Goal: Find specific page/section: Find specific page/section

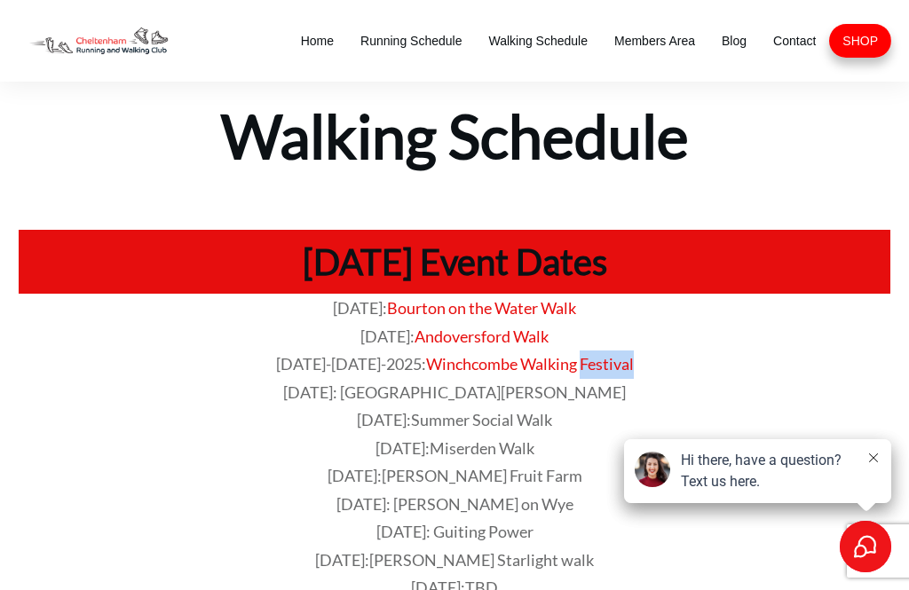
click at [867, 351] on p "[DATE]-[DATE]-2025: Winchcombe Walking Festival" at bounding box center [455, 365] width 870 height 28
click at [315, 39] on span "Home" at bounding box center [317, 40] width 33 height 25
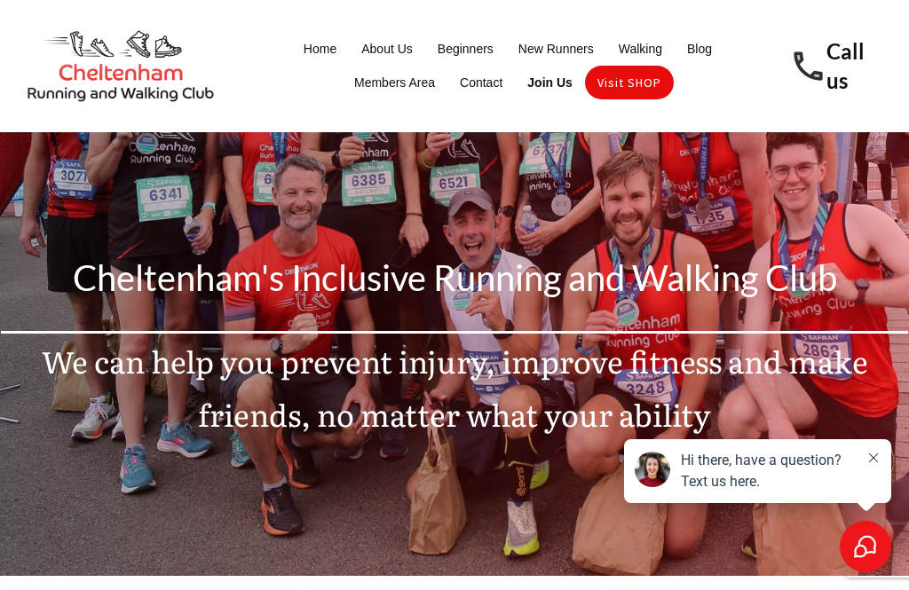
click at [706, 45] on span "Blog" at bounding box center [699, 48] width 25 height 25
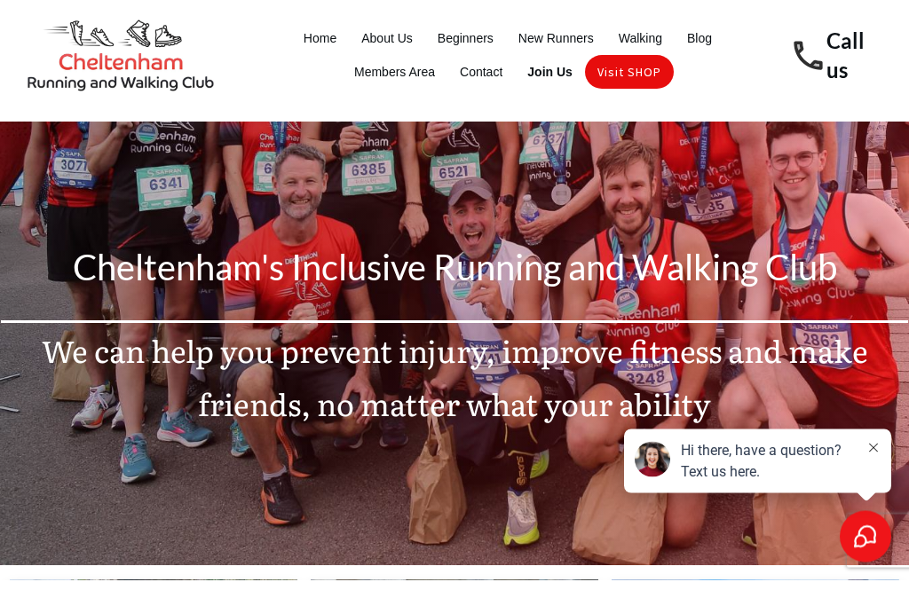
scroll to position [12, 0]
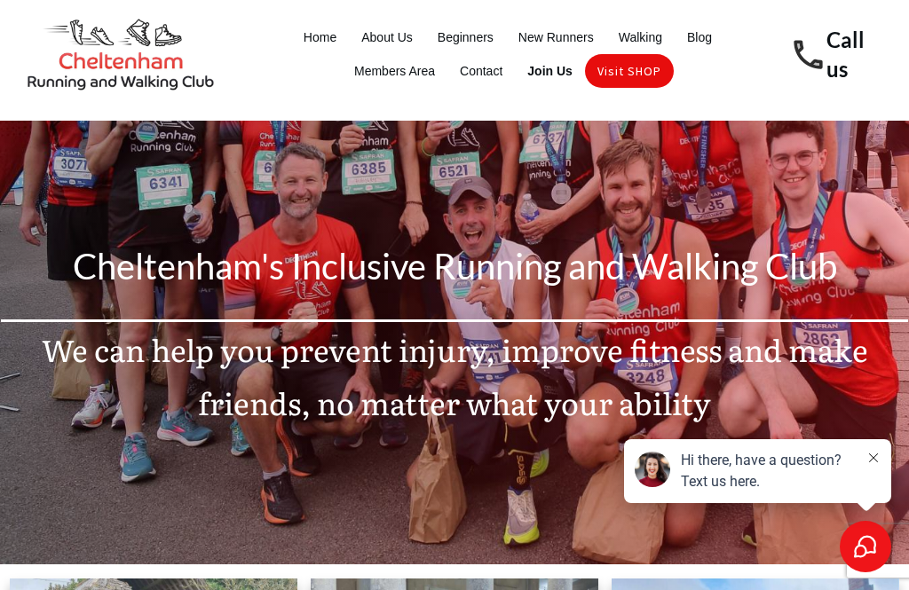
click at [631, 32] on span "Walking" at bounding box center [641, 37] width 44 height 25
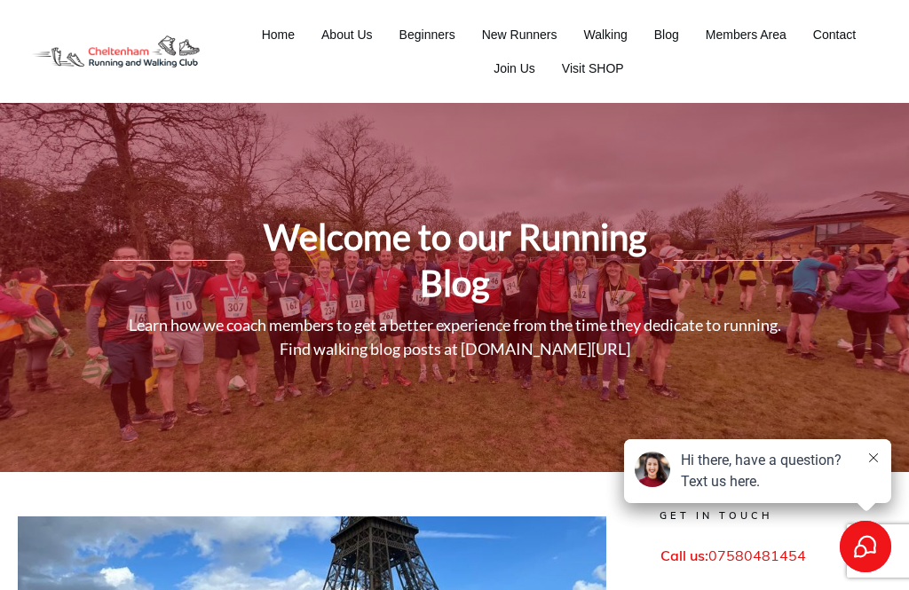
click at [869, 453] on button at bounding box center [874, 459] width 14 height 18
click at [867, 465] on button at bounding box center [874, 459] width 14 height 18
